Goal: Transaction & Acquisition: Purchase product/service

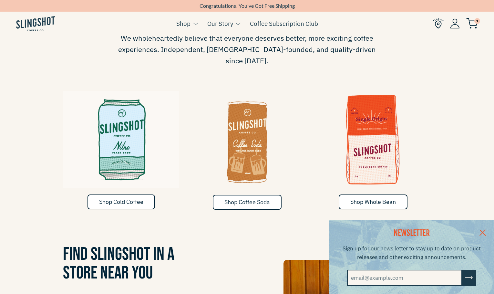
scroll to position [348, 0]
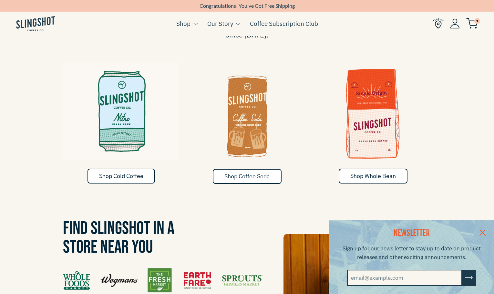
click at [122, 137] on img at bounding box center [121, 111] width 116 height 97
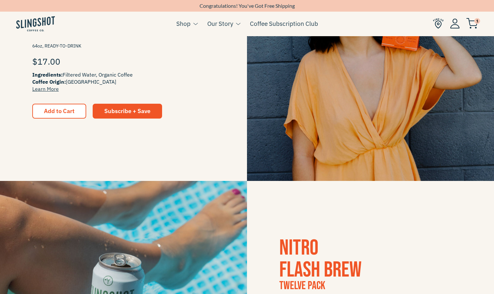
scroll to position [359, 0]
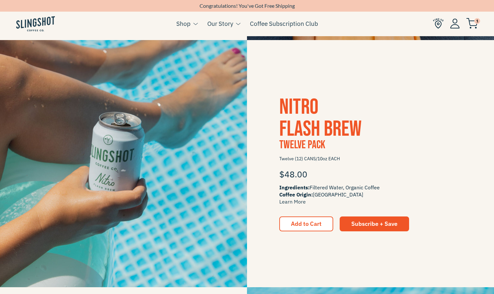
click at [227, 160] on img at bounding box center [123, 163] width 247 height 247
